Goal: Register for event/course

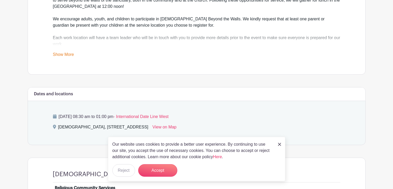
scroll to position [209, 0]
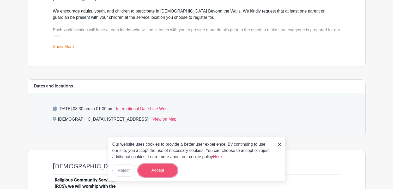
click at [164, 168] on button "Accept" at bounding box center [157, 170] width 39 height 13
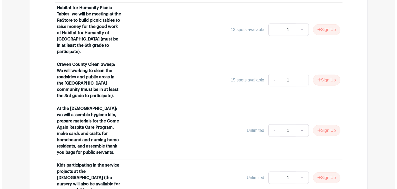
scroll to position [470, 0]
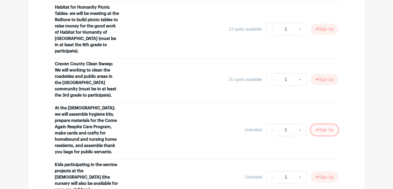
click at [329, 124] on button "Sign Up" at bounding box center [324, 129] width 27 height 11
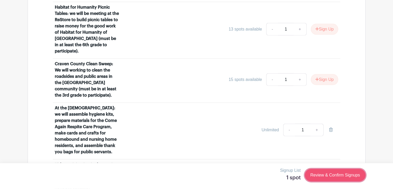
click at [341, 176] on link "Review & Confirm Signups" at bounding box center [335, 175] width 61 height 13
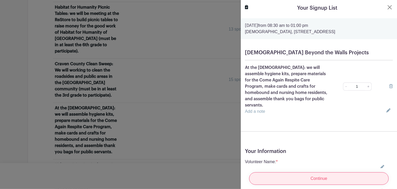
click at [309, 173] on input "Continue" at bounding box center [319, 178] width 140 height 13
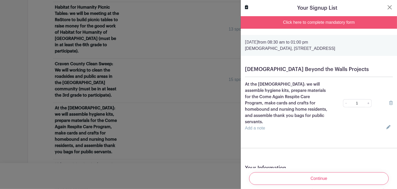
click at [309, 173] on input "Continue" at bounding box center [319, 178] width 140 height 13
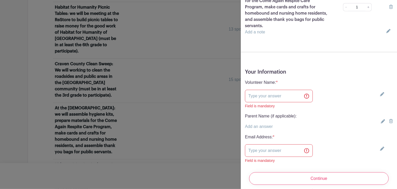
scroll to position [104, 0]
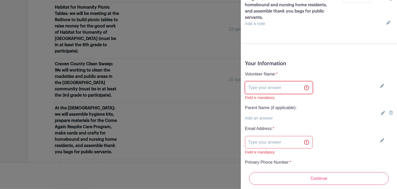
click at [295, 84] on input "text" at bounding box center [279, 87] width 68 height 13
type input "[PERSON_NAME]"
click at [282, 136] on input "text" at bounding box center [279, 142] width 68 height 13
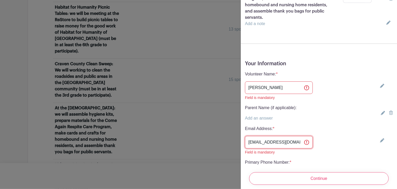
type input "[EMAIL_ADDRESS][DOMAIN_NAME]"
click at [249, 172] on input "Continue" at bounding box center [319, 178] width 140 height 13
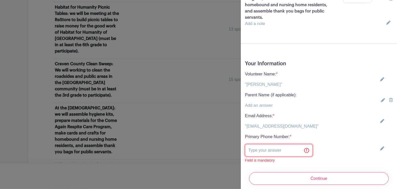
click at [282, 144] on input "text" at bounding box center [279, 150] width 68 height 13
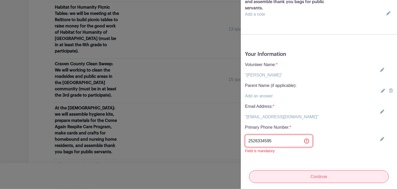
type input "2526334595"
click at [287, 170] on input "Continue" at bounding box center [319, 176] width 140 height 13
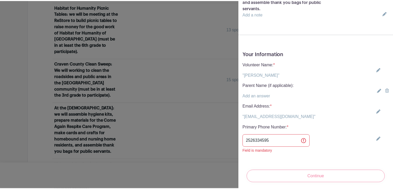
scroll to position [0, 0]
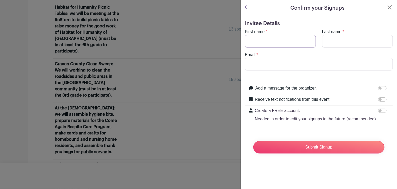
click at [285, 41] on input "First name" at bounding box center [280, 41] width 71 height 13
type input "[PERSON_NAME]"
type input "[EMAIL_ADDRESS][DOMAIN_NAME]"
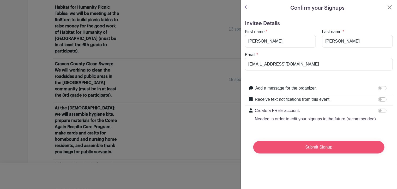
click at [312, 153] on input "Submit Signup" at bounding box center [318, 147] width 131 height 13
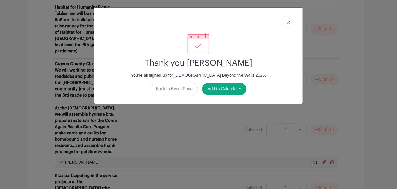
click at [289, 23] on img at bounding box center [288, 22] width 3 height 3
